Goal: Use online tool/utility: Utilize a website feature to perform a specific function

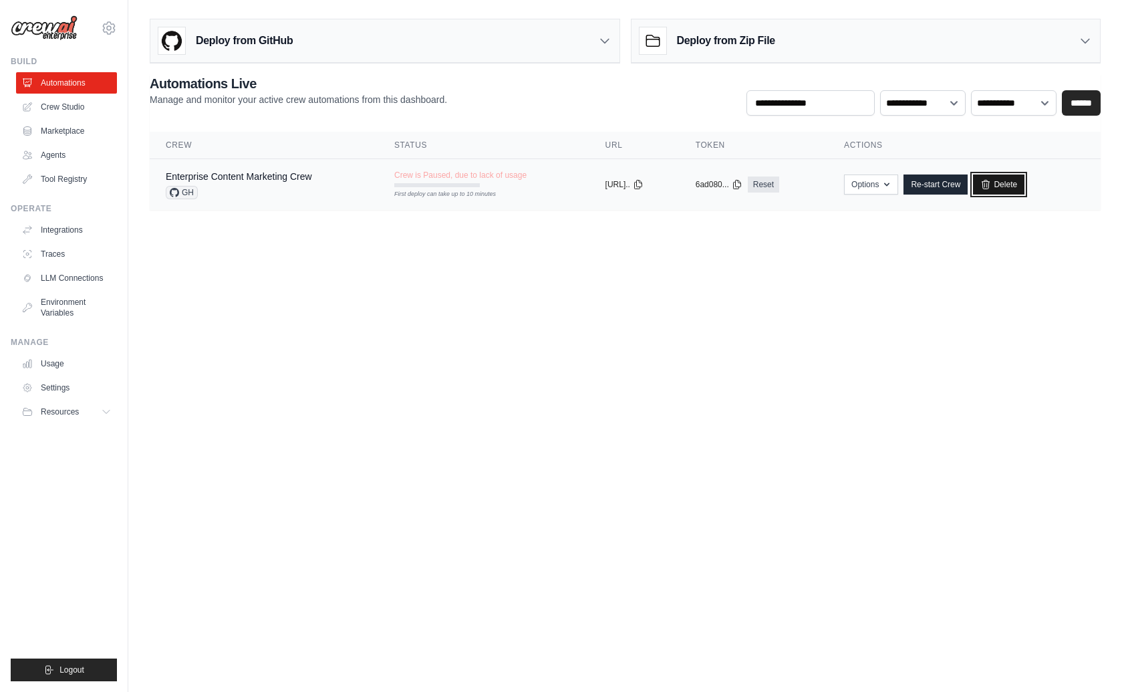
click at [1017, 182] on link "Delete" at bounding box center [998, 184] width 51 height 20
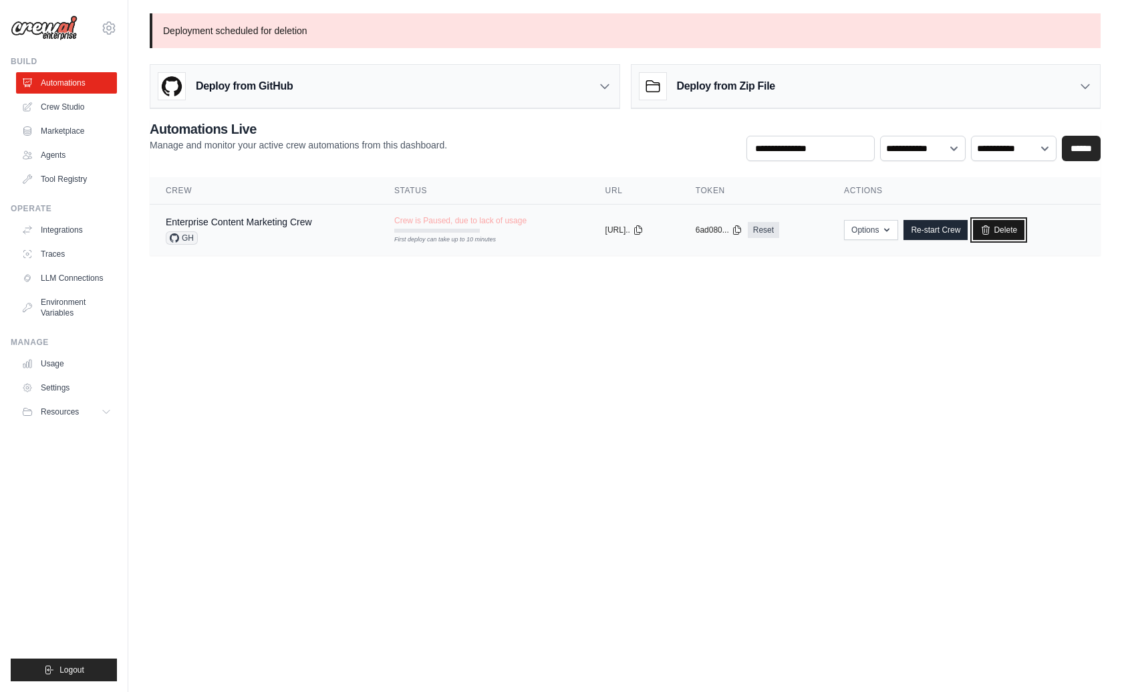
click at [1017, 231] on link "Delete" at bounding box center [998, 230] width 51 height 20
click at [69, 108] on link "Crew Studio" at bounding box center [67, 106] width 101 height 21
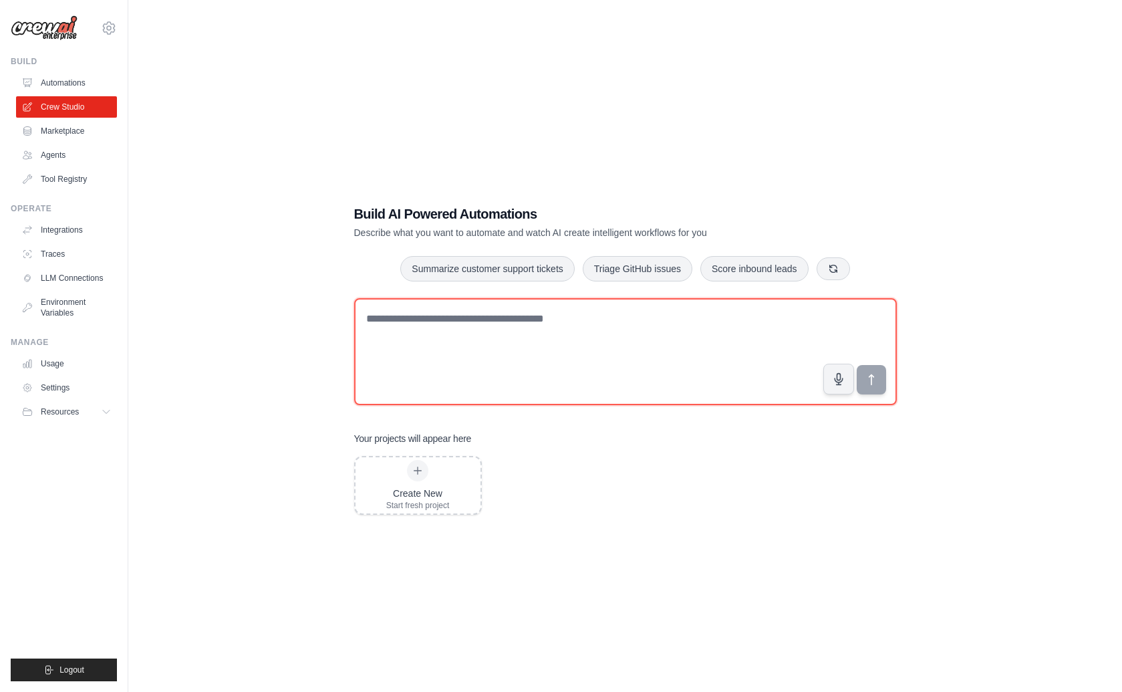
click at [458, 345] on textarea at bounding box center [625, 351] width 543 height 107
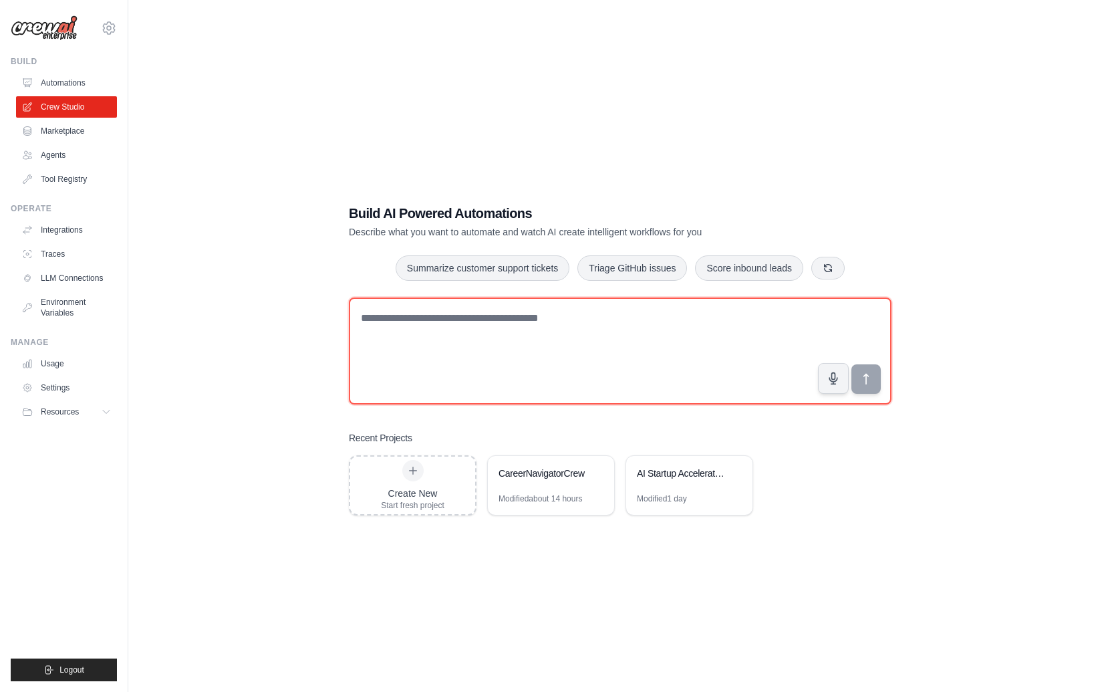
paste textarea "**********"
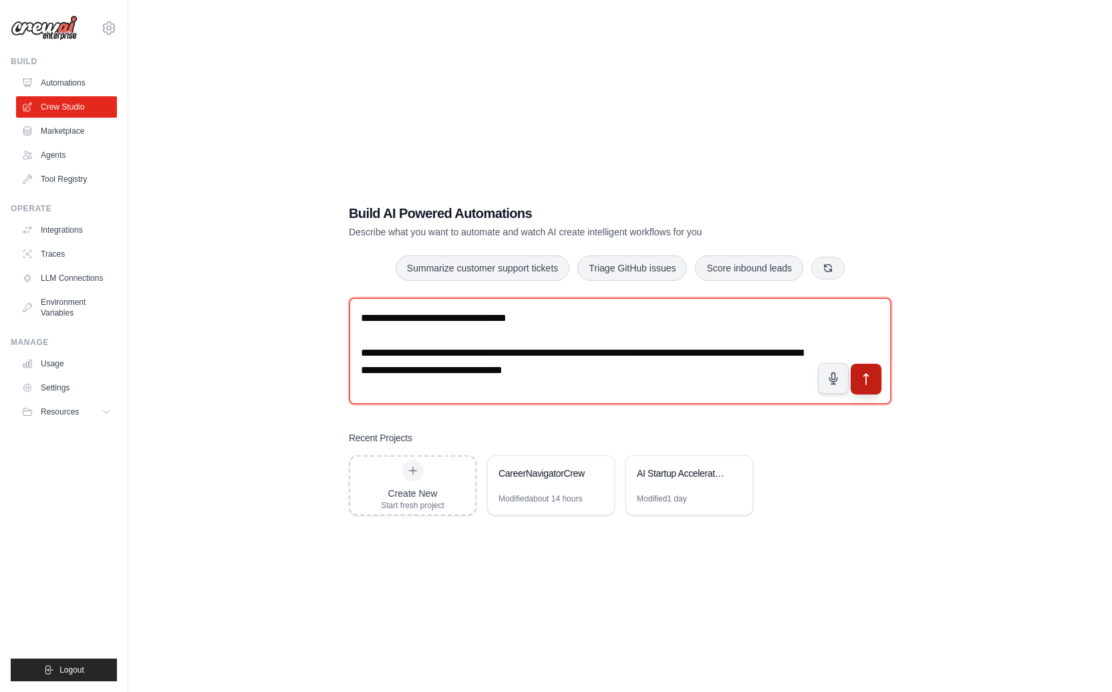
type textarea "**********"
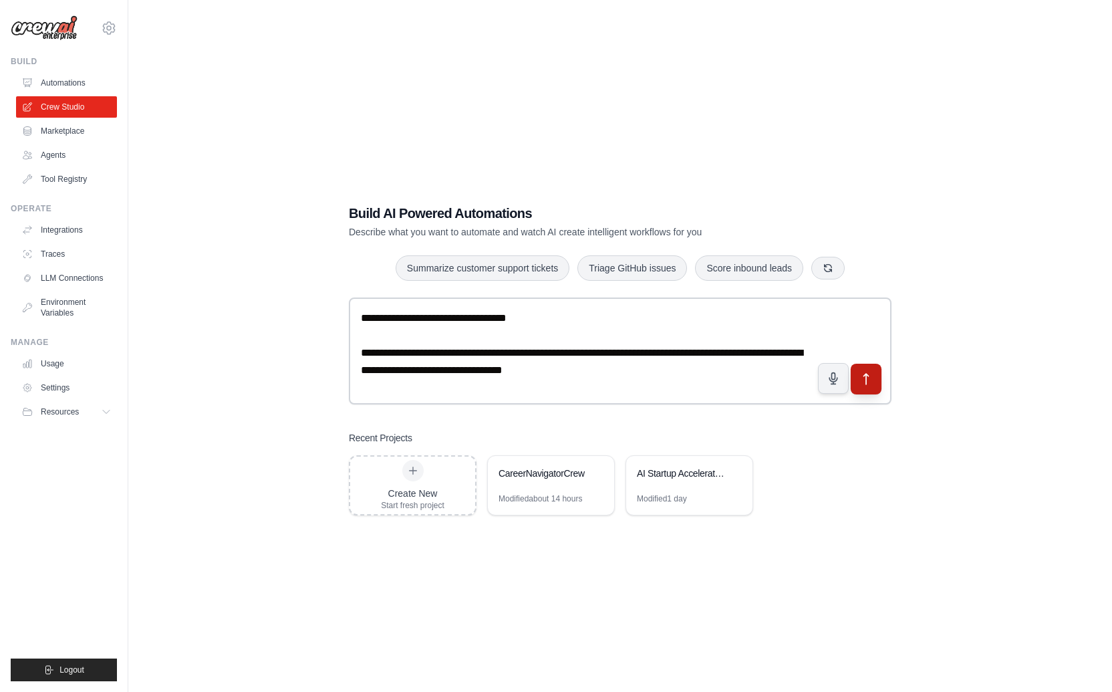
click at [872, 388] on button "submit" at bounding box center [866, 378] width 31 height 31
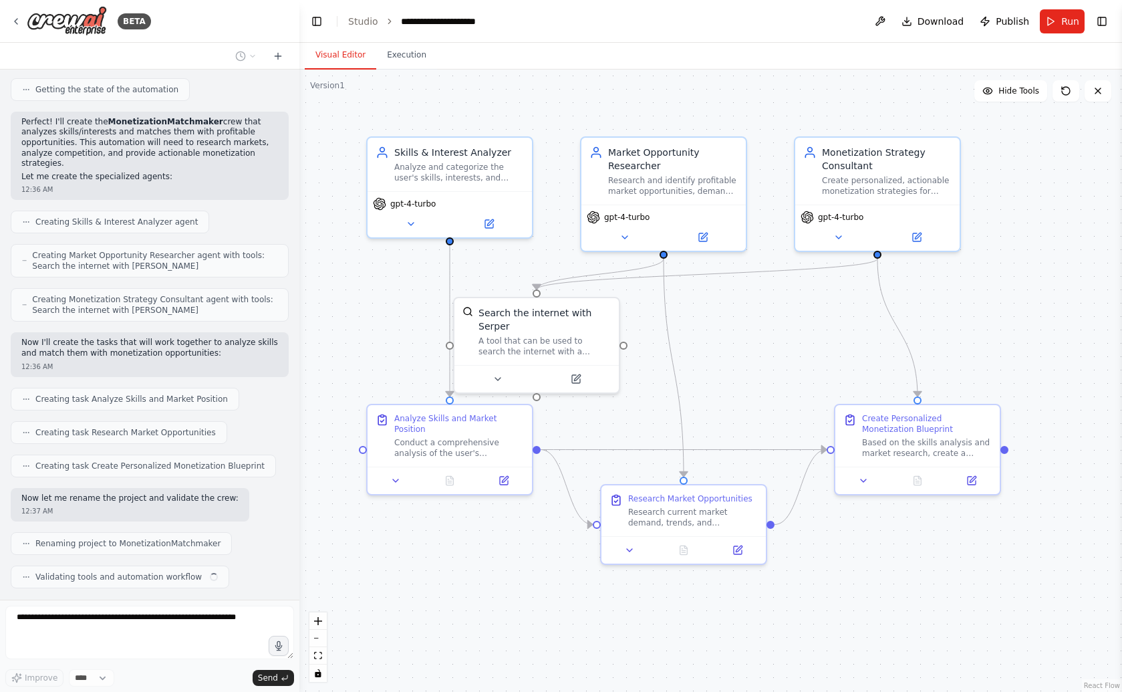
scroll to position [247, 0]
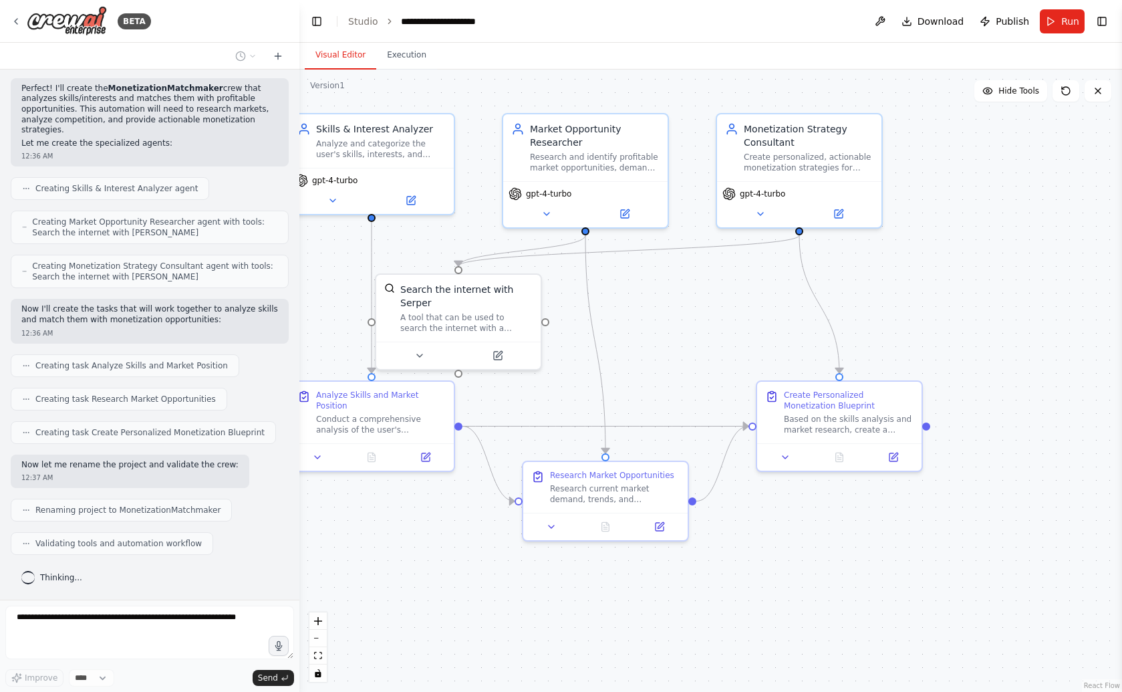
drag, startPoint x: 983, startPoint y: 553, endPoint x: 906, endPoint y: 529, distance: 80.5
click at [906, 529] on div ".deletable-edge-delete-btn { width: 20px; height: 20px; border: 0px solid #ffff…" at bounding box center [710, 380] width 823 height 622
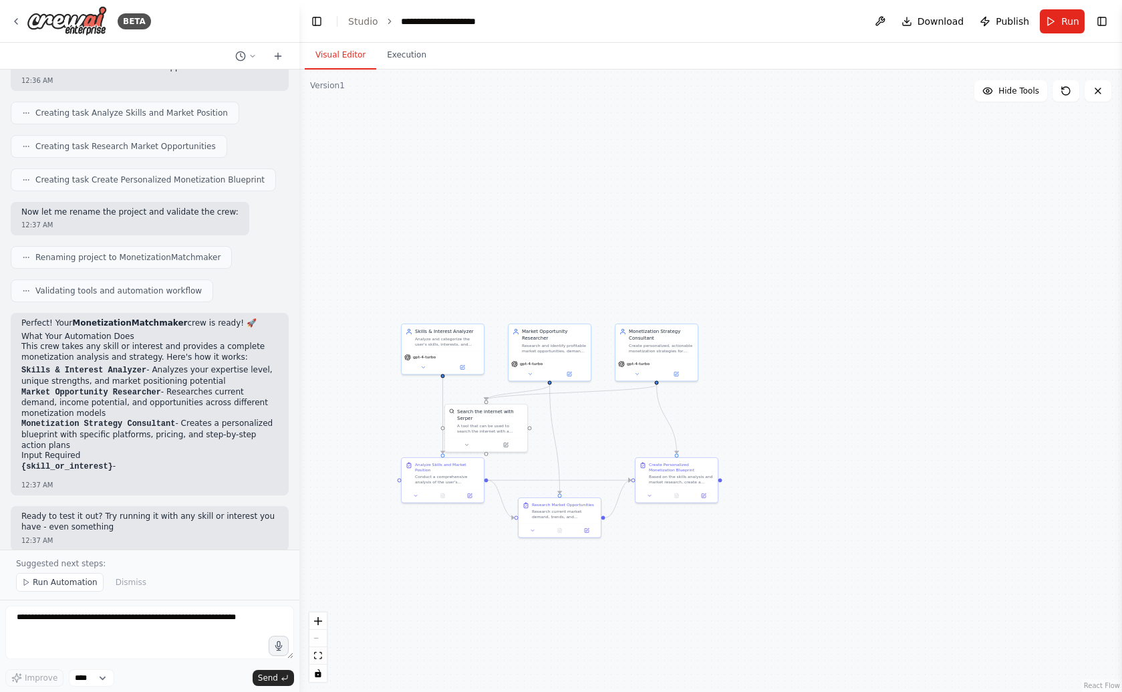
scroll to position [511, 0]
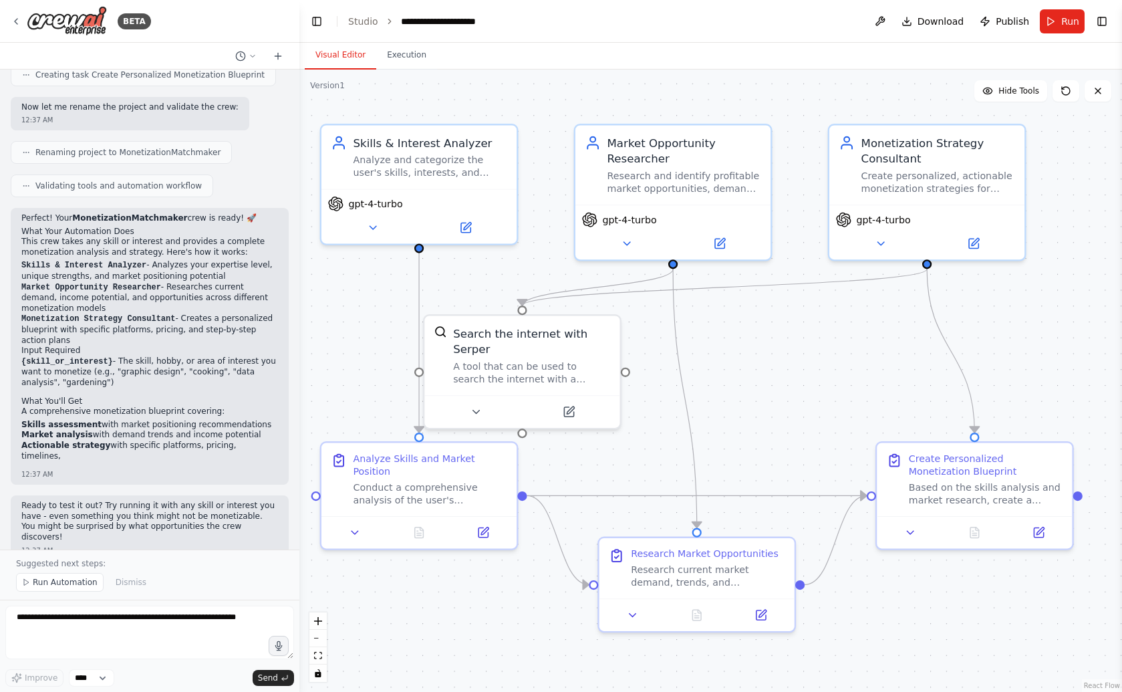
drag, startPoint x: 454, startPoint y: 565, endPoint x: 470, endPoint y: 679, distance: 115.3
click at [470, 679] on div ".deletable-edge-delete-btn { width: 20px; height: 20px; border: 0px solid #ffff…" at bounding box center [710, 380] width 823 height 622
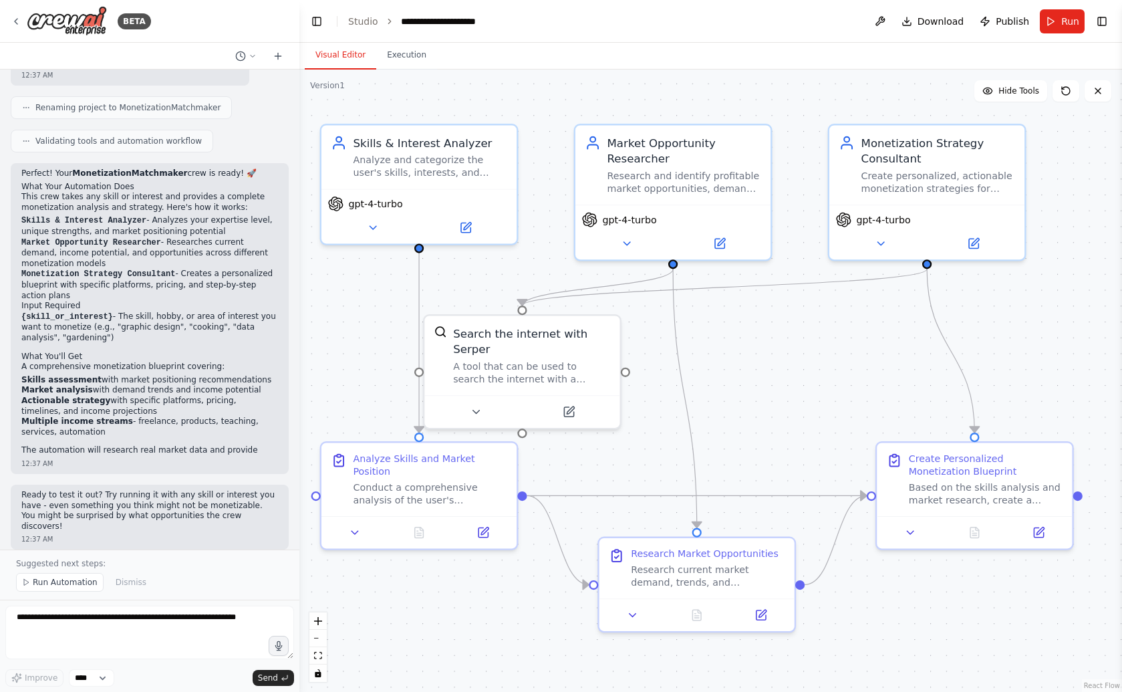
scroll to position [659, 0]
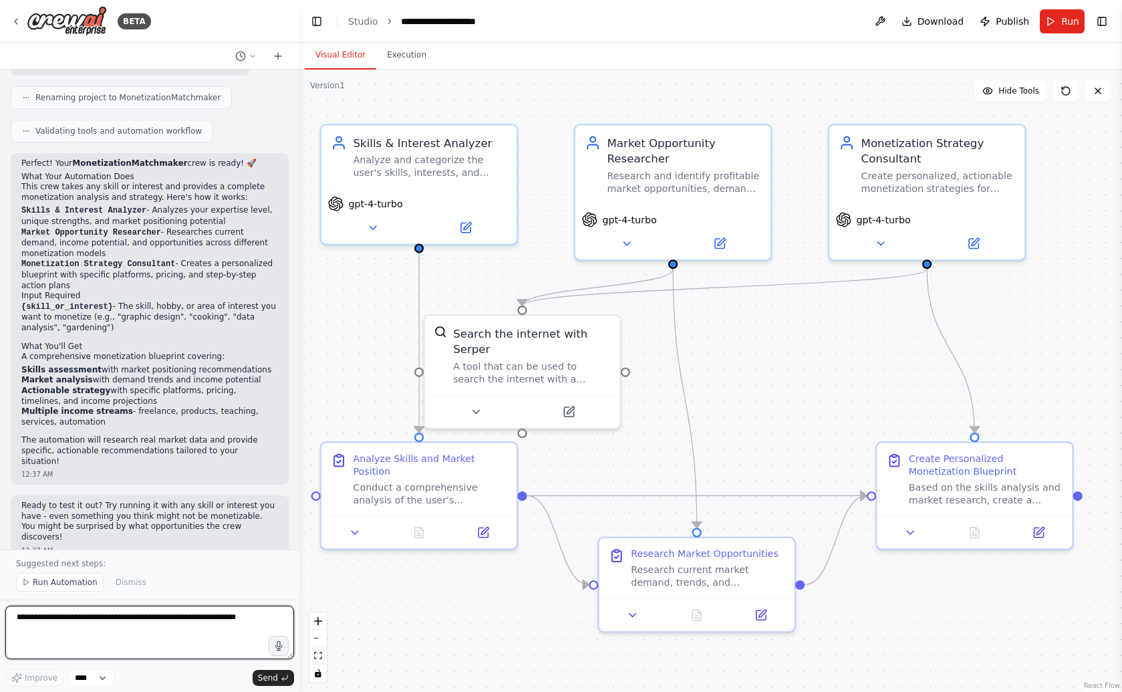
click at [180, 619] on textarea at bounding box center [149, 631] width 289 height 53
paste textarea "**********"
type textarea "**********"
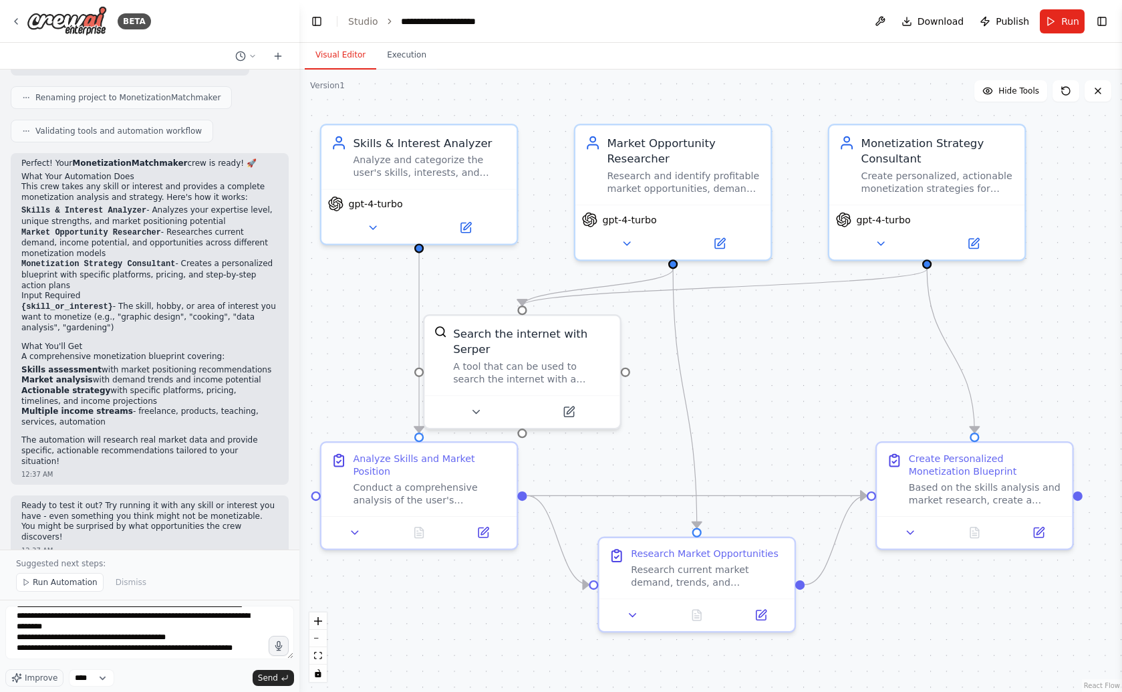
click at [280, 683] on button "Send" at bounding box center [273, 678] width 41 height 16
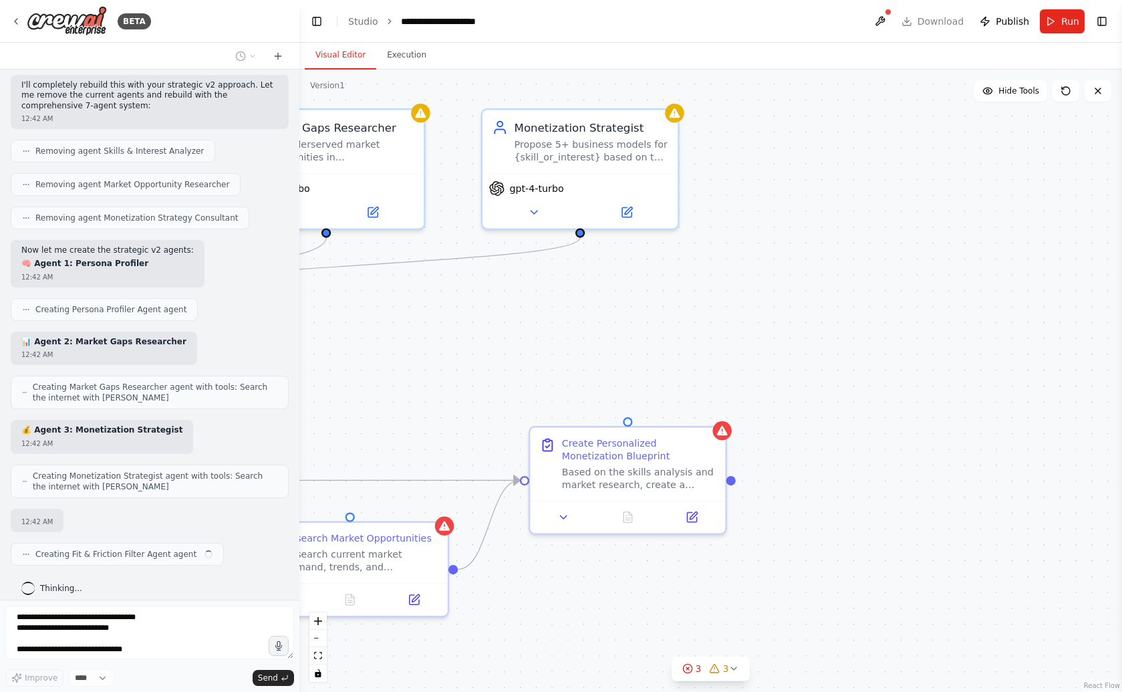
scroll to position [2063, 0]
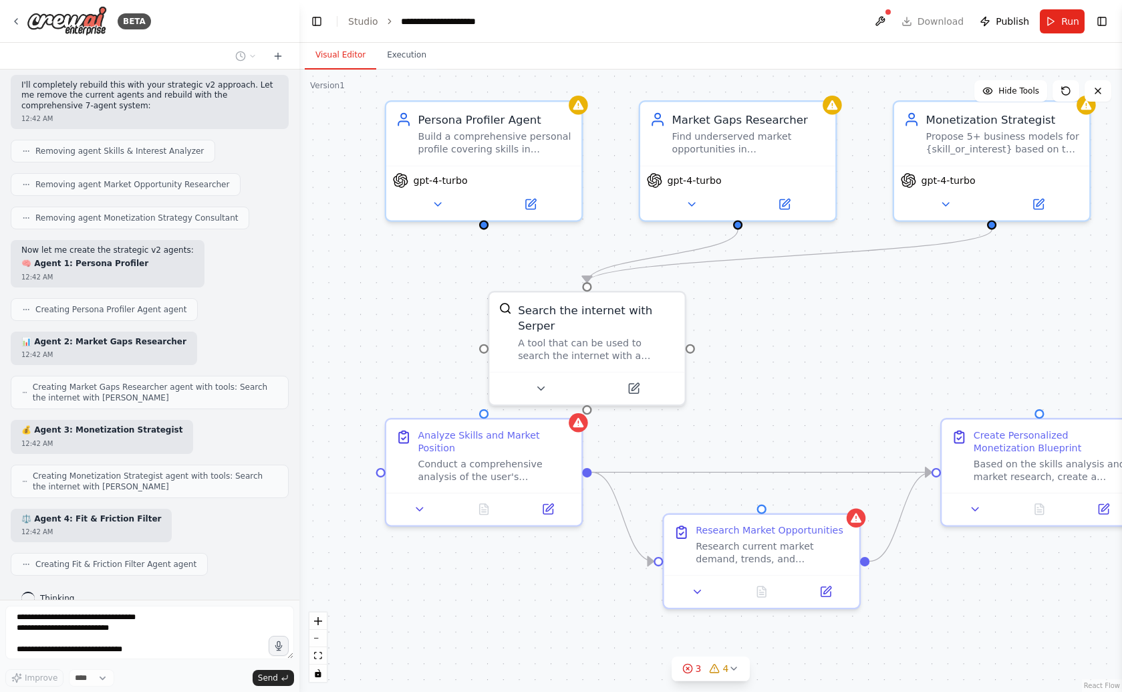
drag, startPoint x: 825, startPoint y: 393, endPoint x: 889, endPoint y: 370, distance: 68.9
click at [889, 370] on div ".deletable-edge-delete-btn { width: 20px; height: 20px; border: 0px solid #ffff…" at bounding box center [710, 380] width 823 height 622
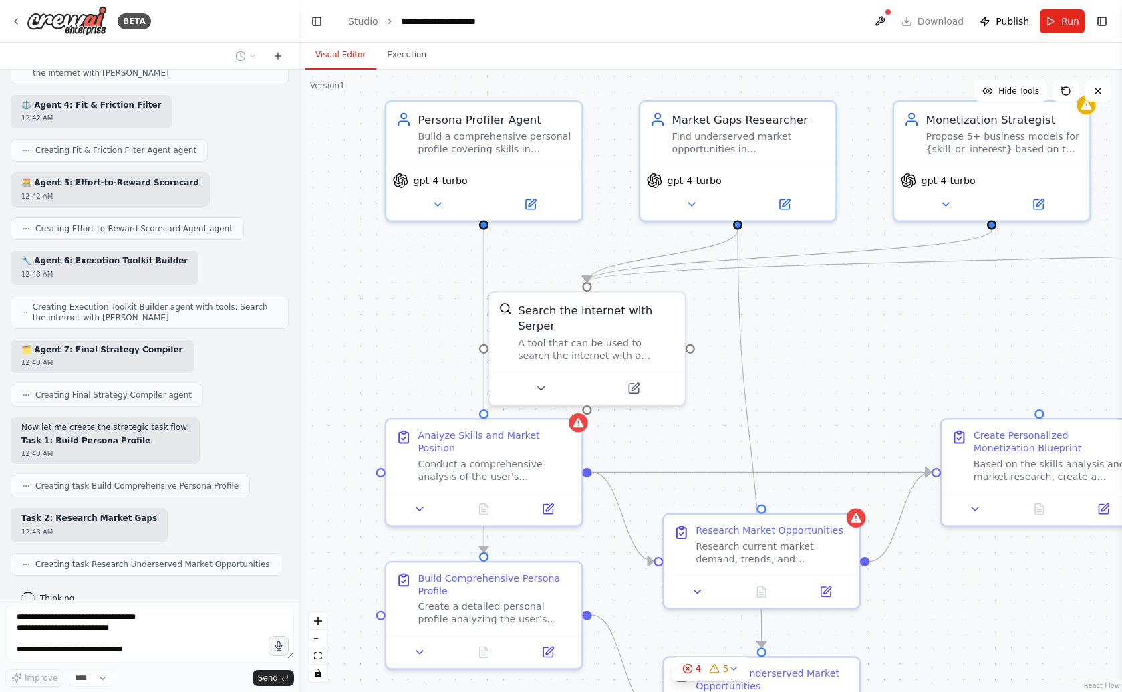
scroll to position [2554, 0]
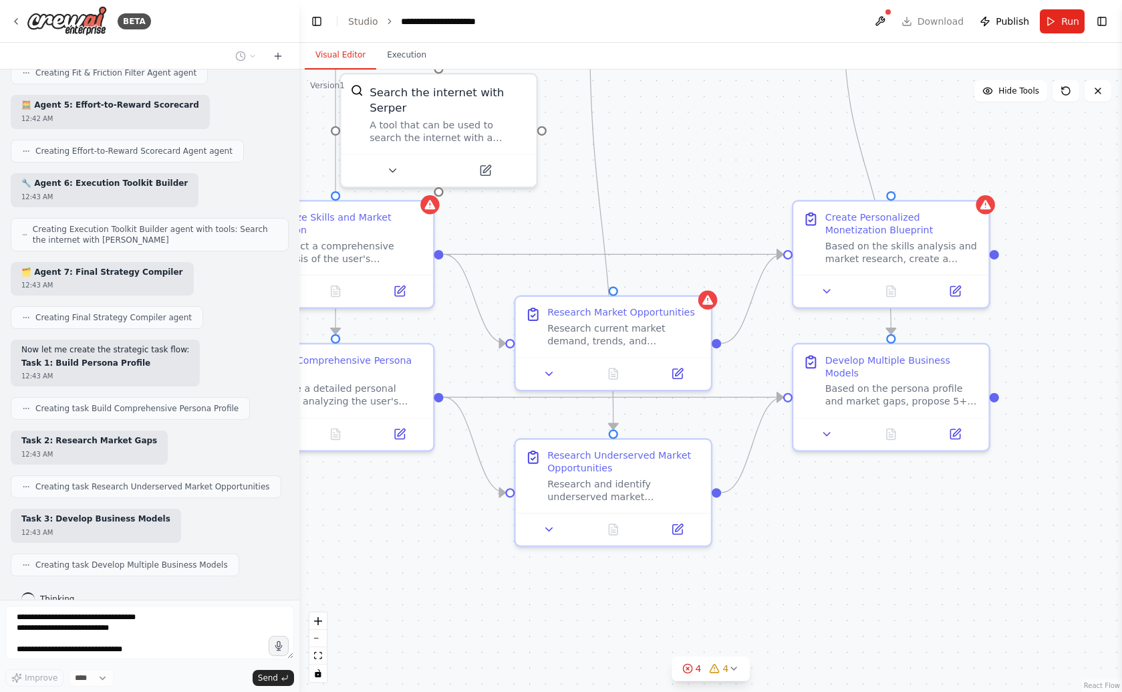
drag, startPoint x: 694, startPoint y: 420, endPoint x: 547, endPoint y: 208, distance: 256.9
click at [545, 202] on div ".deletable-edge-delete-btn { width: 20px; height: 20px; border: 0px solid #ffff…" at bounding box center [710, 380] width 823 height 622
click at [738, 670] on icon at bounding box center [733, 668] width 11 height 11
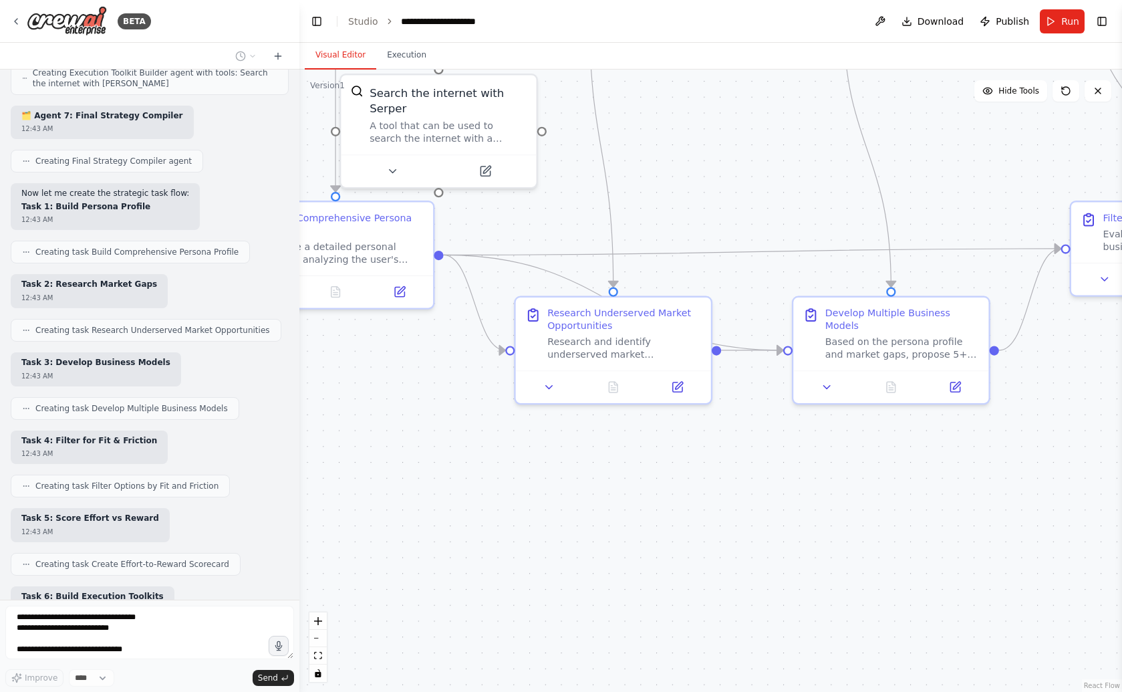
scroll to position [3167, 0]
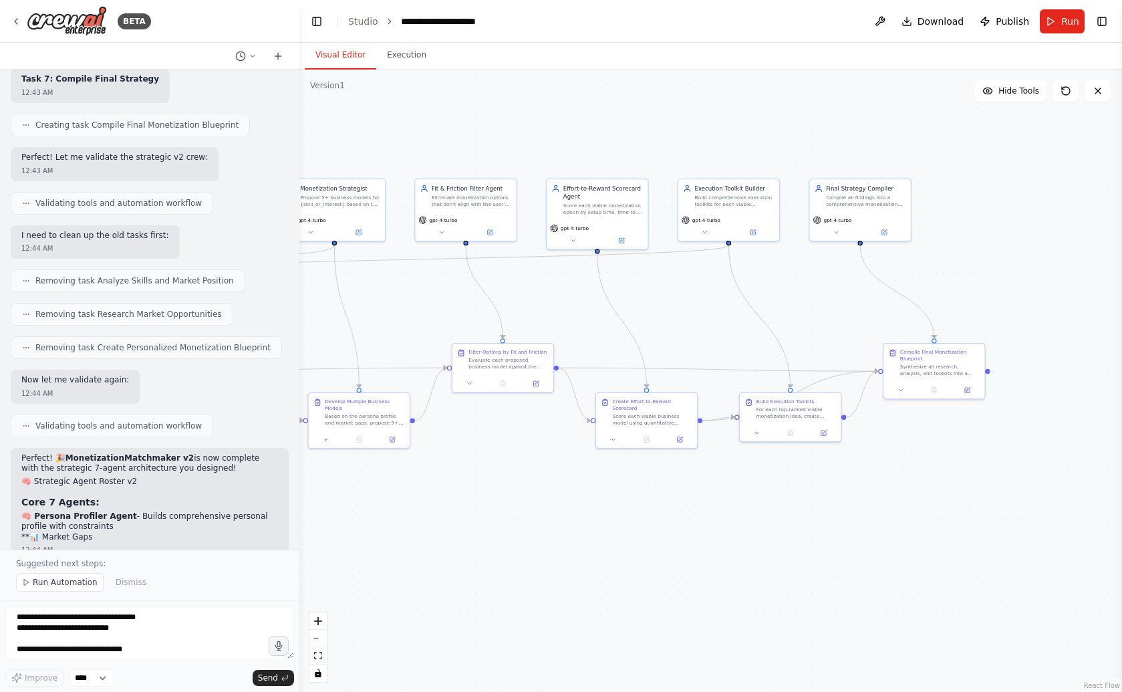
drag, startPoint x: 809, startPoint y: 512, endPoint x: 424, endPoint y: 521, distance: 385.6
click at [424, 521] on div ".deletable-edge-delete-btn { width: 20px; height: 20px; border: 0px solid #ffff…" at bounding box center [710, 380] width 823 height 622
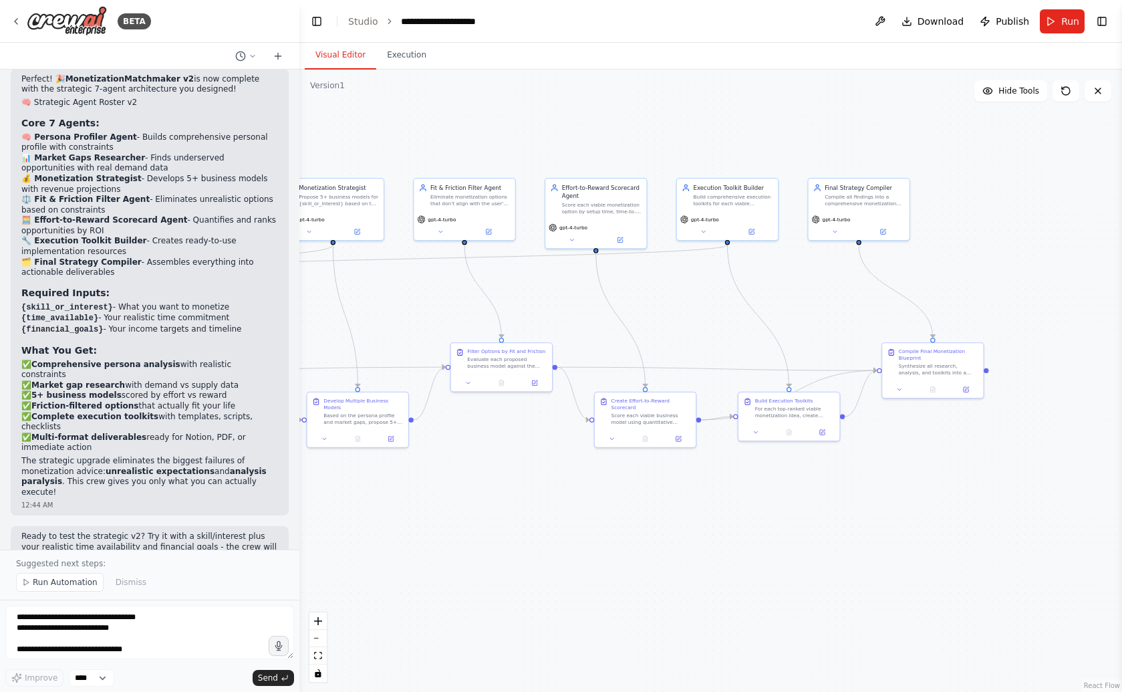
scroll to position [3694, 0]
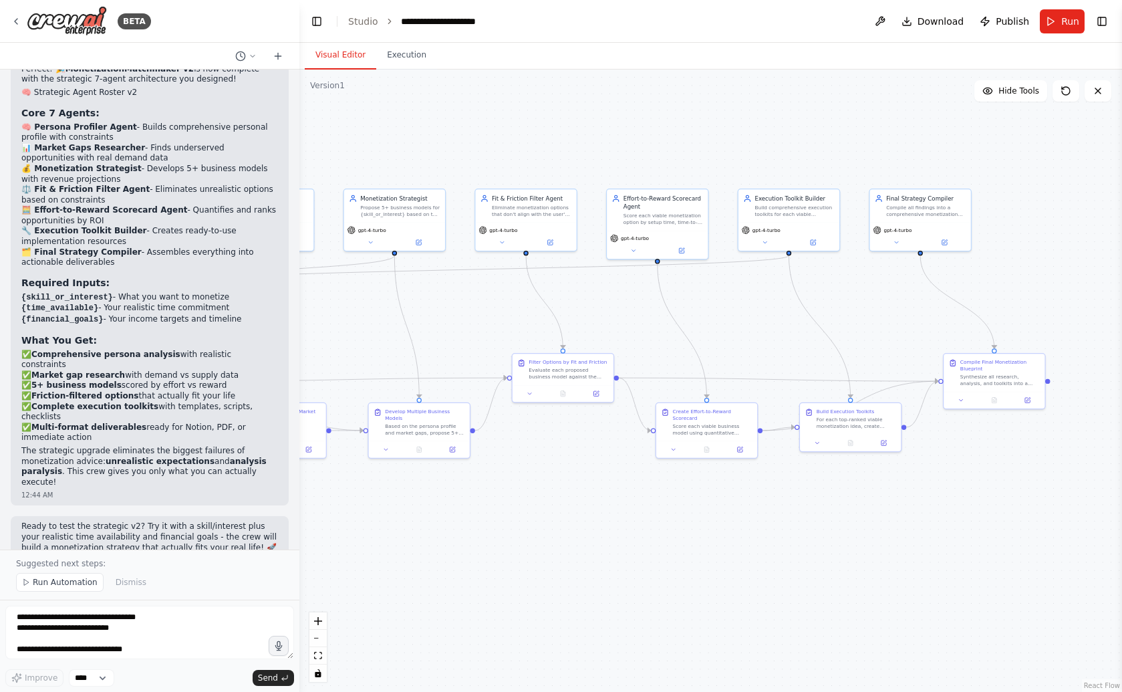
drag, startPoint x: 490, startPoint y: 512, endPoint x: 578, endPoint y: 526, distance: 88.5
click at [578, 526] on div ".deletable-edge-delete-btn { width: 20px; height: 20px; border: 0px solid #ffff…" at bounding box center [710, 380] width 823 height 622
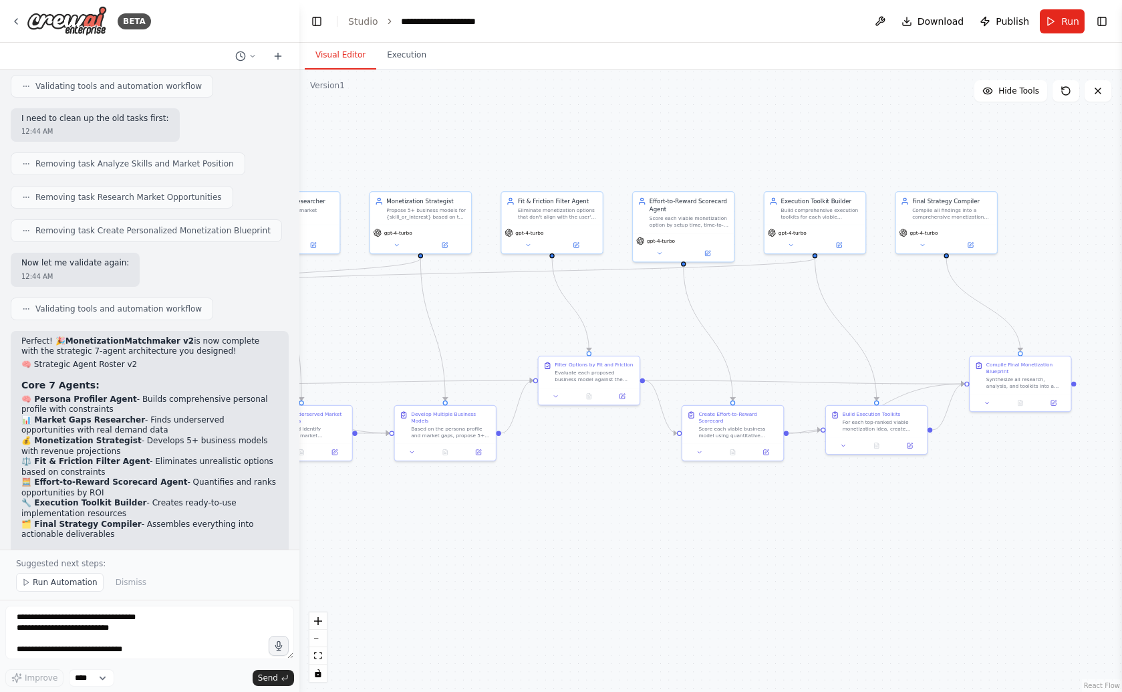
scroll to position [3215, 0]
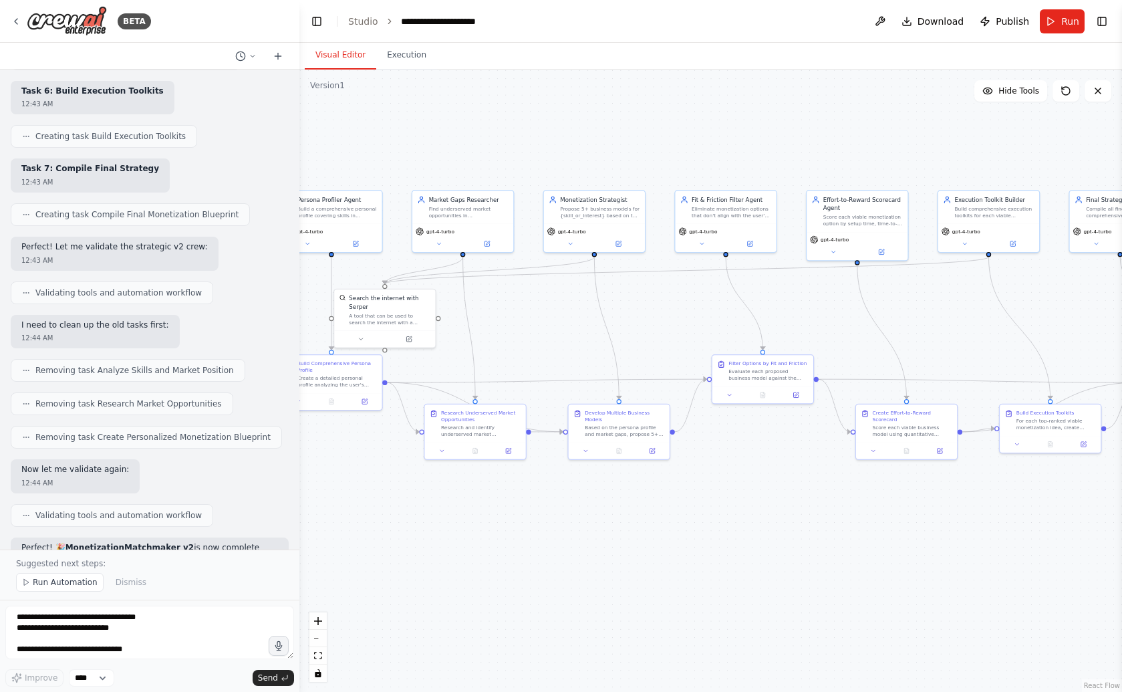
drag, startPoint x: 446, startPoint y: 551, endPoint x: 619, endPoint y: 549, distance: 173.7
click at [619, 549] on div ".deletable-edge-delete-btn { width: 20px; height: 20px; border: 0px solid #ffff…" at bounding box center [710, 380] width 823 height 622
click at [1060, 30] on button "Run" at bounding box center [1062, 21] width 45 height 24
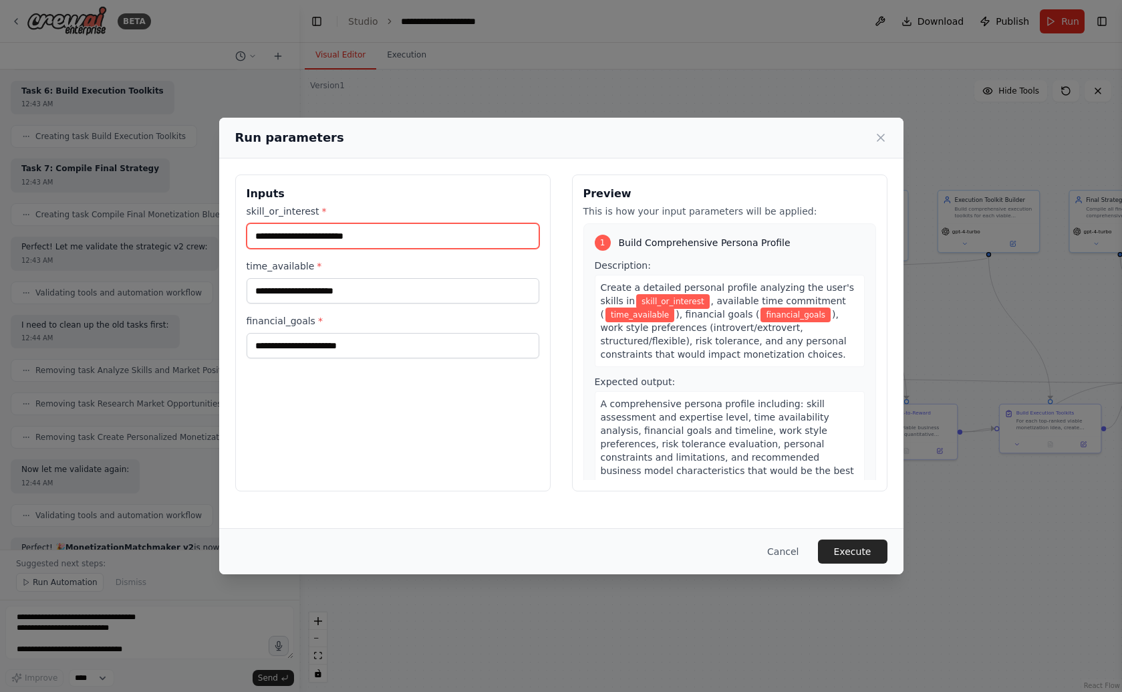
click at [388, 233] on input "skill_or_interest *" at bounding box center [393, 235] width 293 height 25
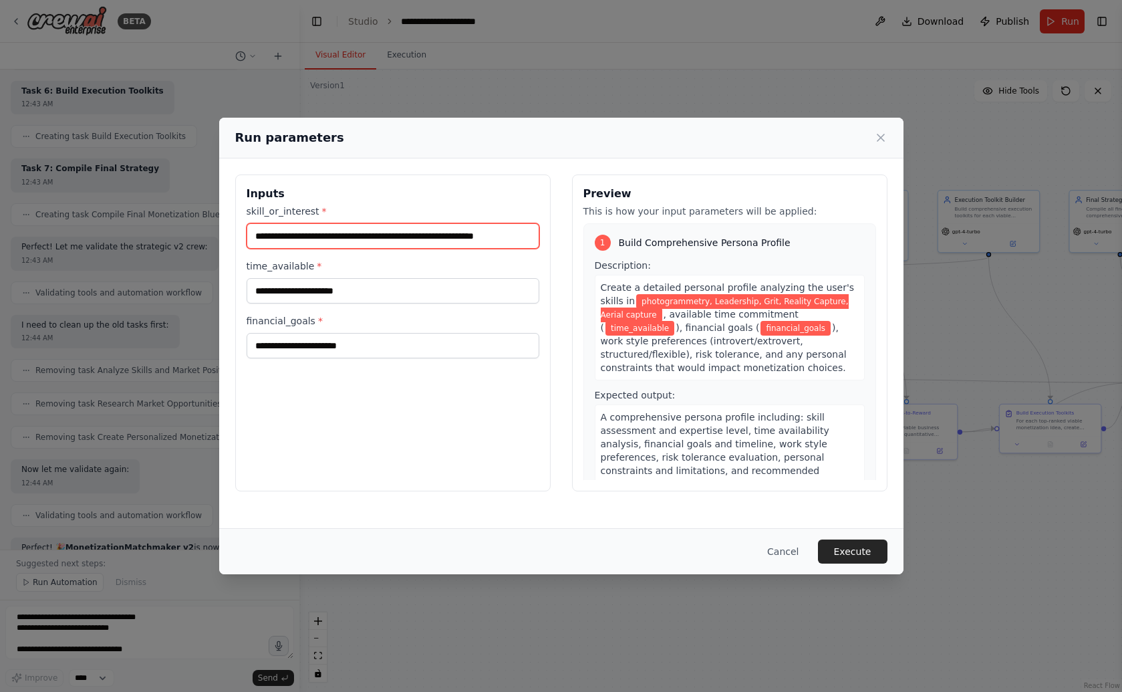
scroll to position [0, 6]
type input "**********"
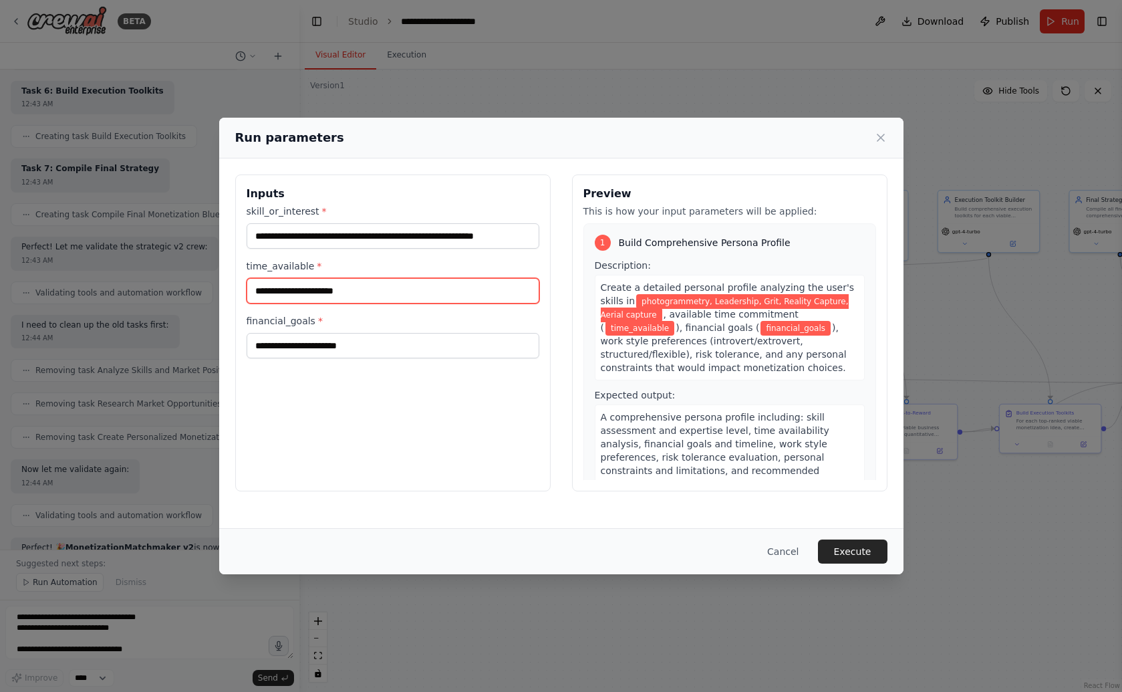
scroll to position [0, 0]
type input "********"
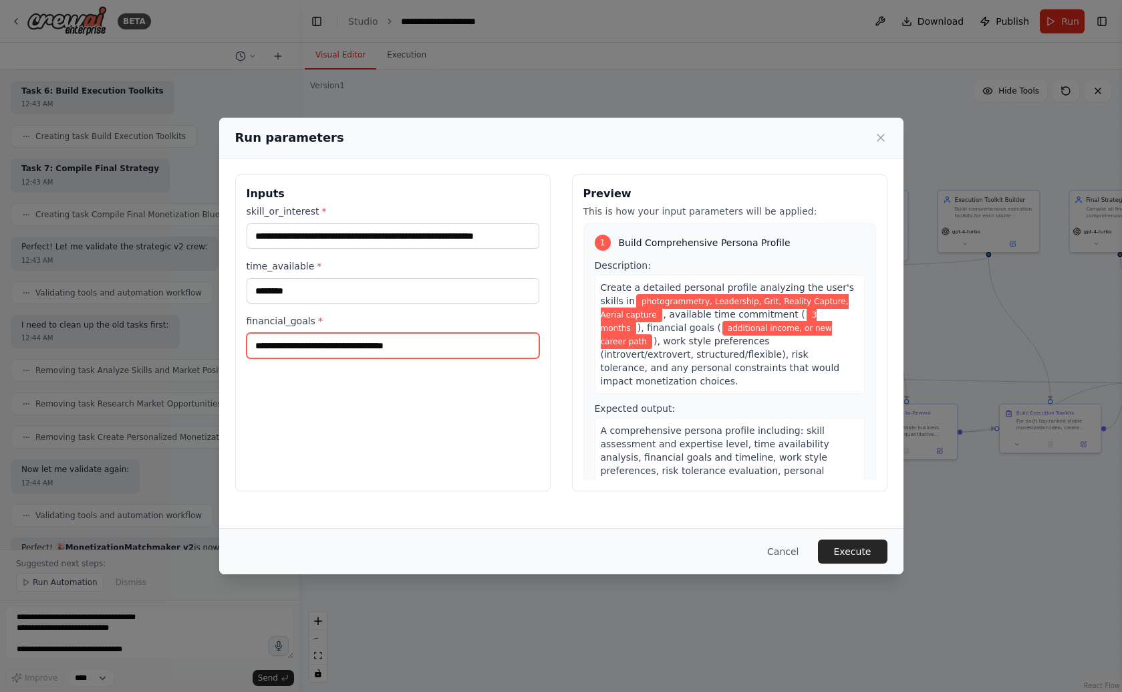
drag, startPoint x: 423, startPoint y: 344, endPoint x: 371, endPoint y: 347, distance: 52.2
click at [371, 347] on input "**********" at bounding box center [393, 345] width 293 height 25
type input "**********"
click at [841, 555] on button "Execute" at bounding box center [852, 551] width 69 height 24
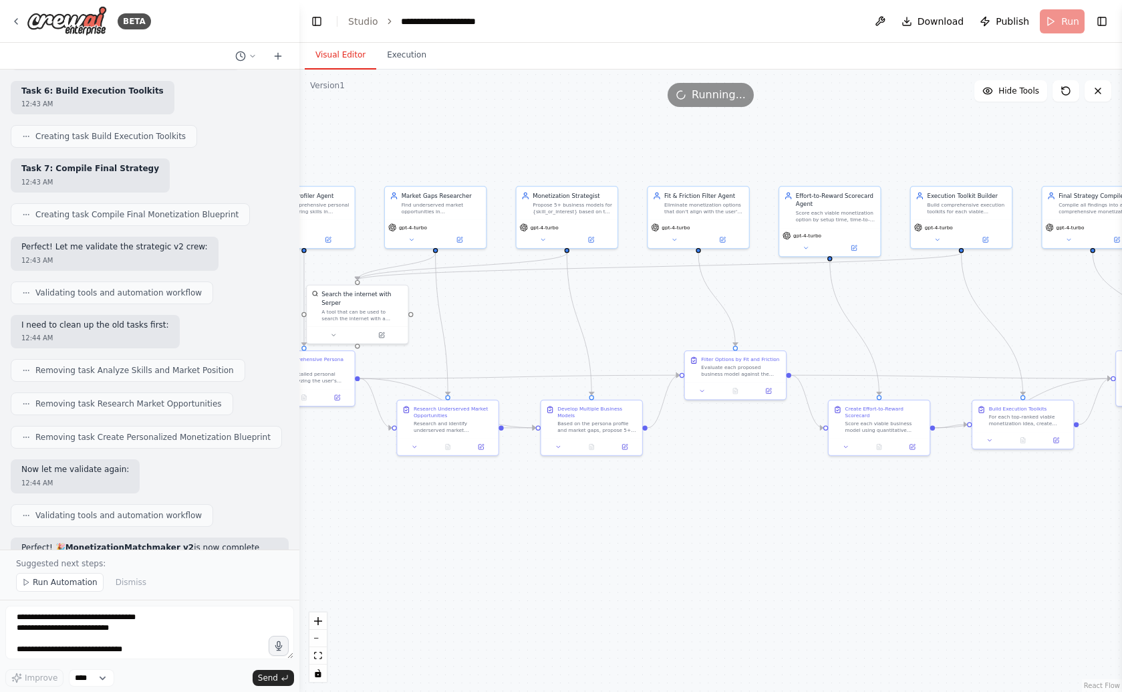
drag, startPoint x: 394, startPoint y: 537, endPoint x: 367, endPoint y: 533, distance: 27.7
click at [367, 533] on div ".deletable-edge-delete-btn { width: 20px; height: 20px; border: 0px solid #ffff…" at bounding box center [710, 380] width 823 height 622
click at [404, 51] on button "Execution" at bounding box center [406, 55] width 61 height 28
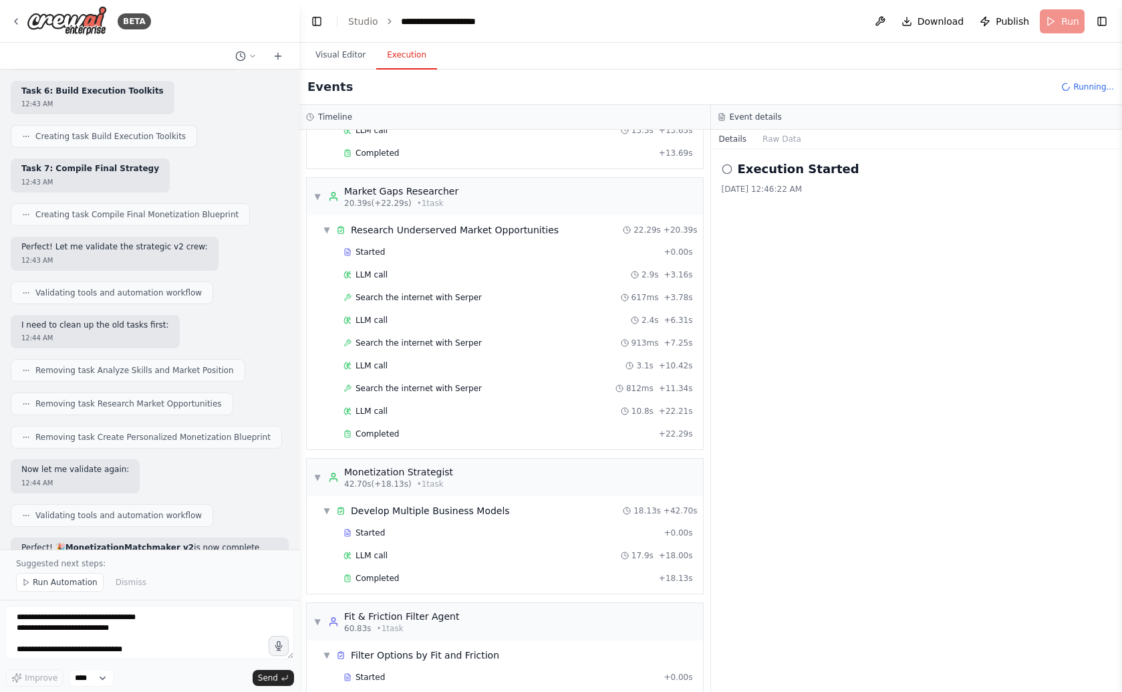
scroll to position [178, 0]
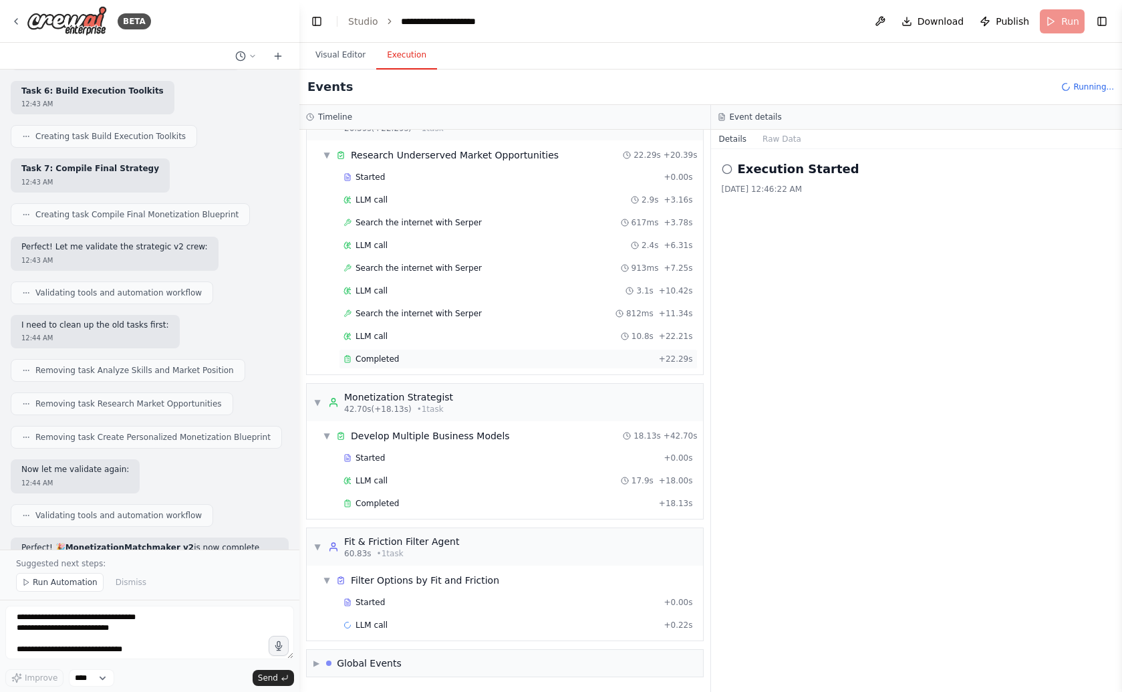
click at [398, 361] on div "Completed" at bounding box center [498, 358] width 310 height 11
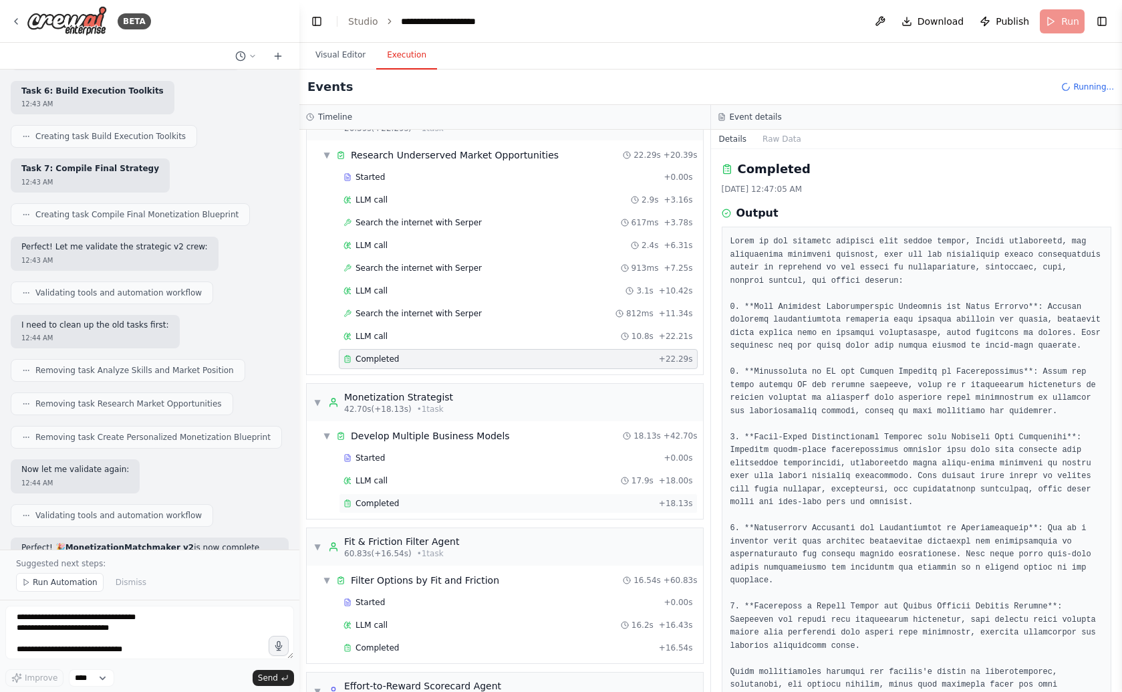
click at [412, 504] on div "Completed" at bounding box center [498, 503] width 310 height 11
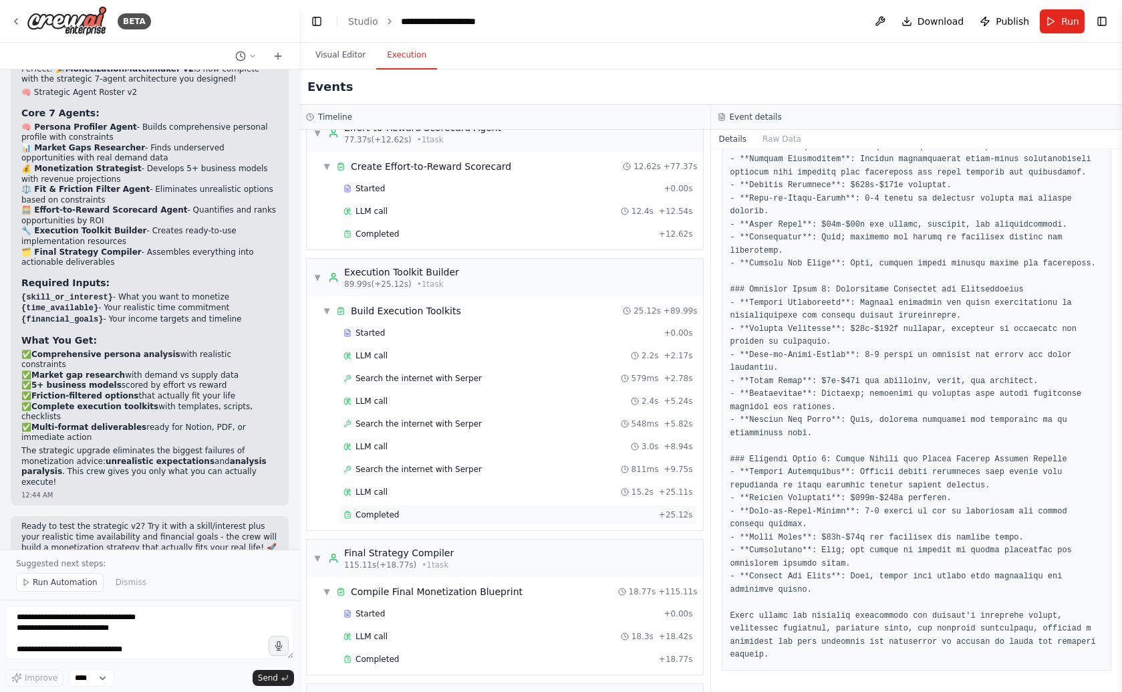
scroll to position [770, 0]
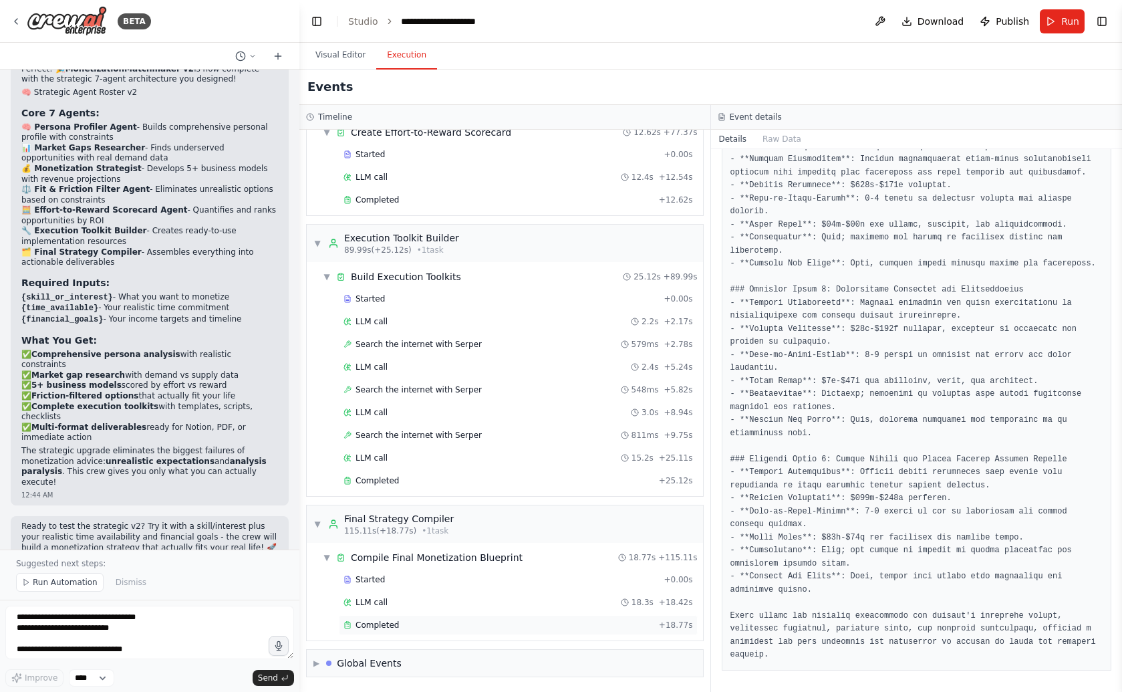
click at [409, 629] on div "Completed" at bounding box center [498, 624] width 310 height 11
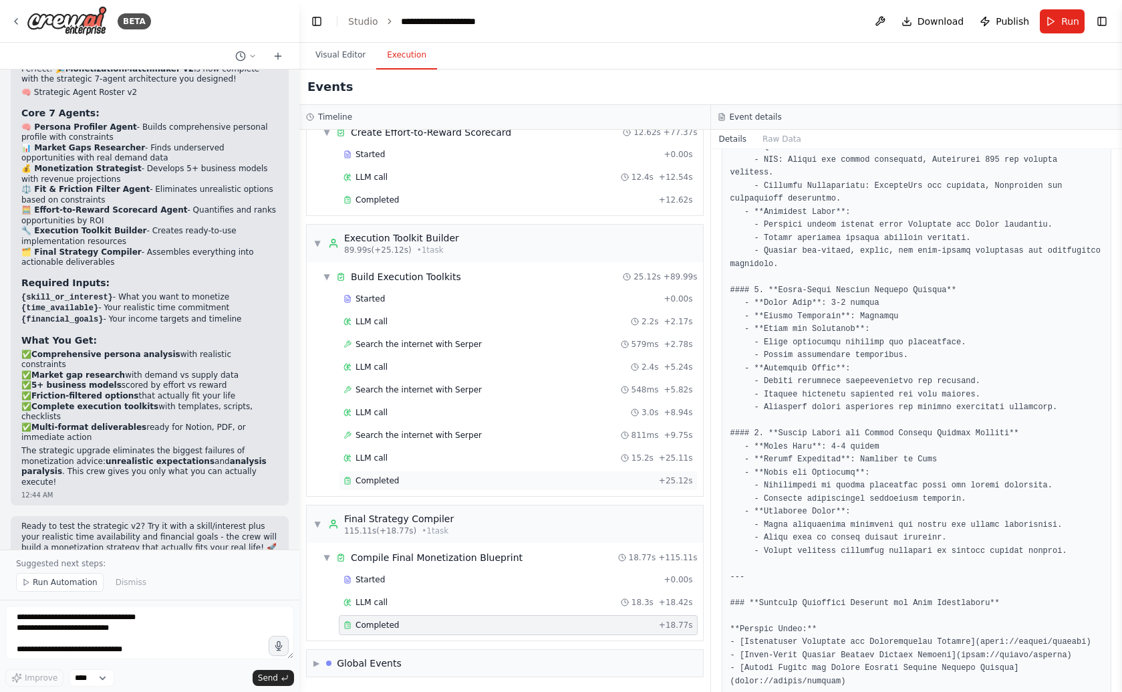
click at [409, 483] on div "Completed" at bounding box center [498, 480] width 310 height 11
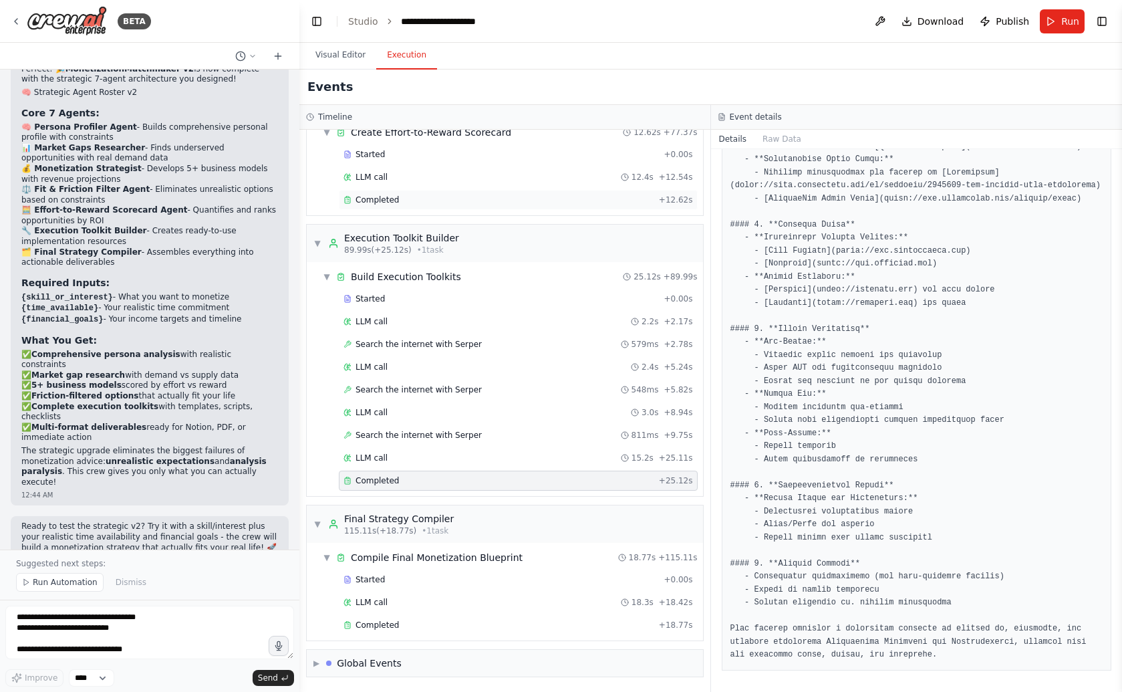
click at [410, 198] on div "Completed" at bounding box center [498, 199] width 310 height 11
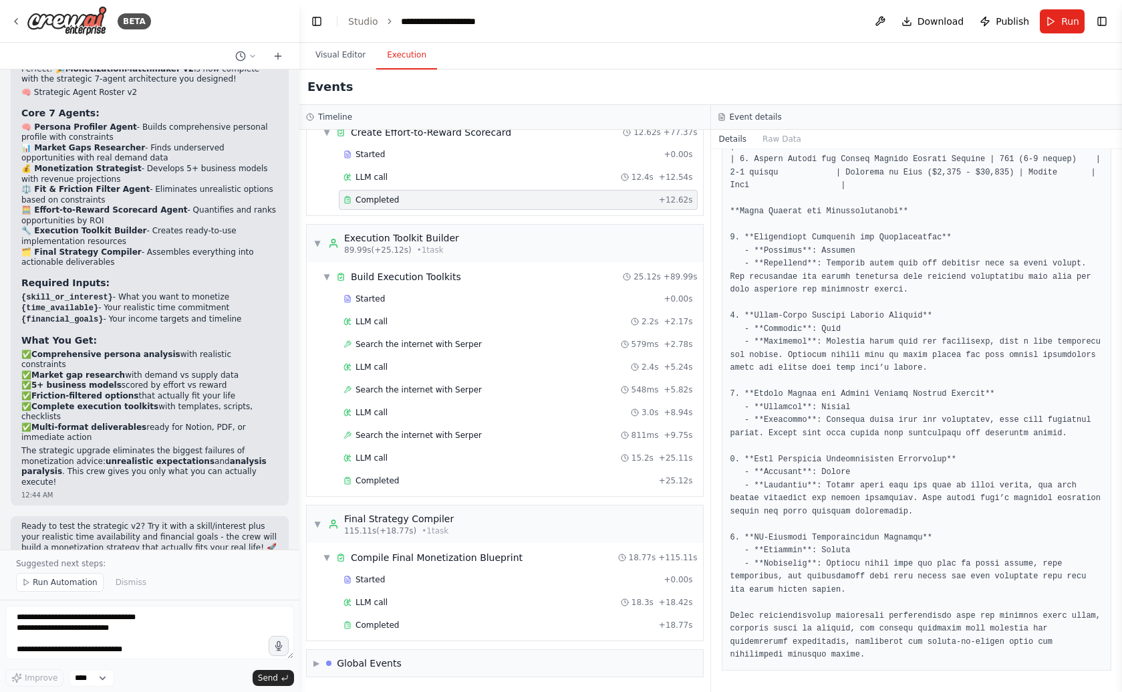
scroll to position [329, 0]
click at [480, 203] on div "Completed" at bounding box center [498, 199] width 310 height 11
click at [408, 617] on div "Completed + 18.77s" at bounding box center [518, 625] width 359 height 20
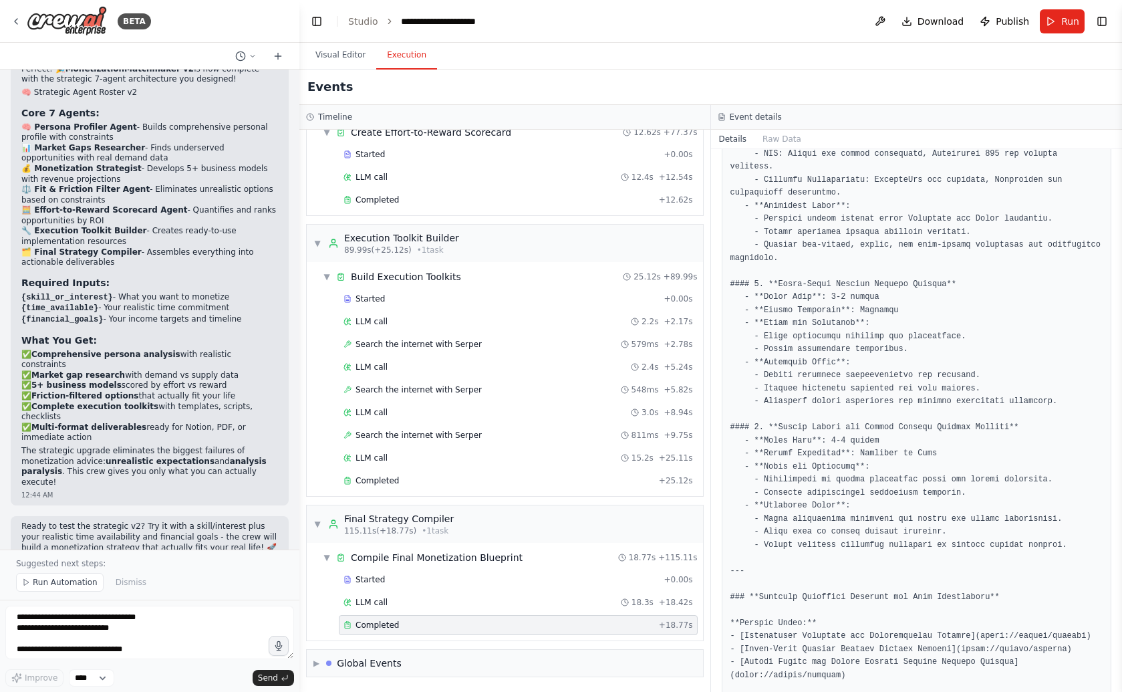
scroll to position [613, 0]
